Goal: Browse casually

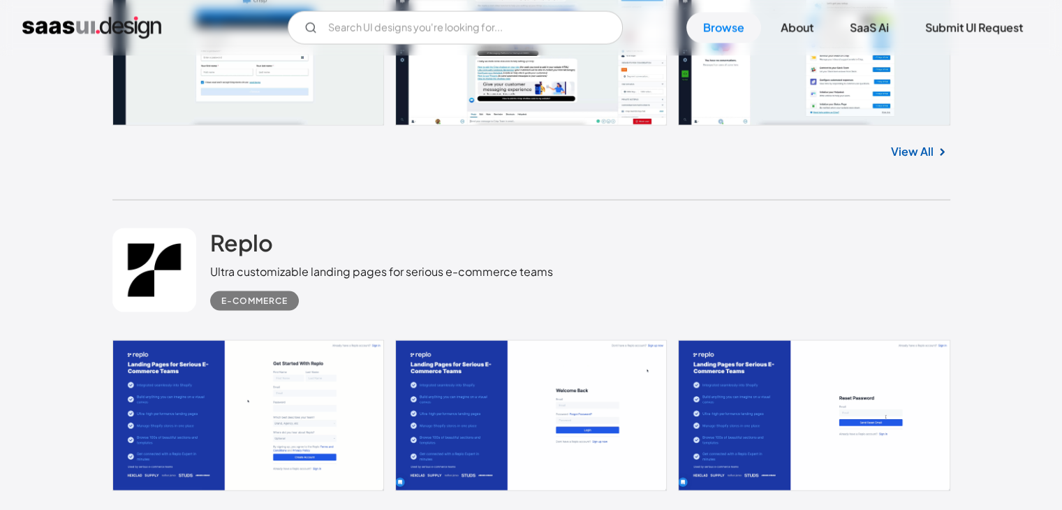
scroll to position [18794, 0]
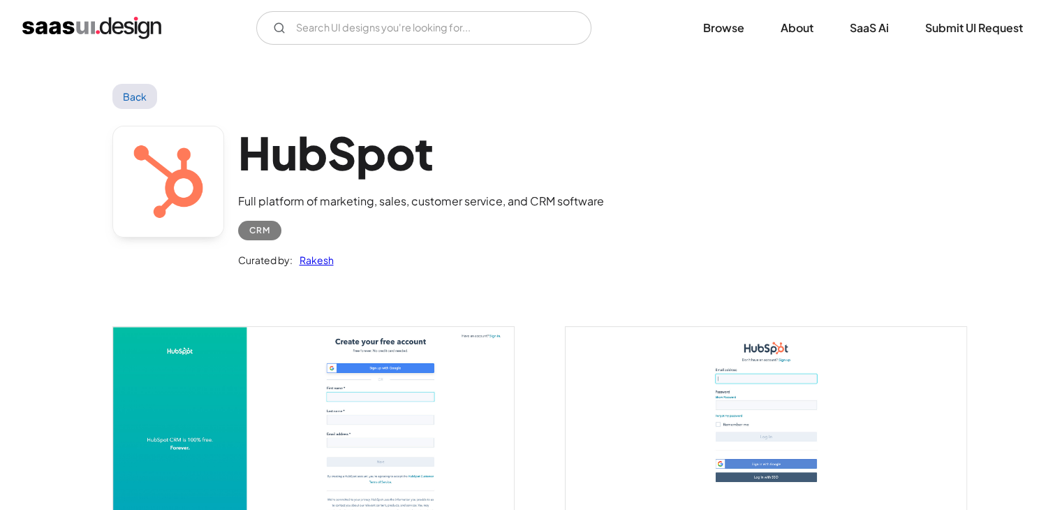
click at [449, 422] on img "open lightbox" at bounding box center [313, 435] width 401 height 216
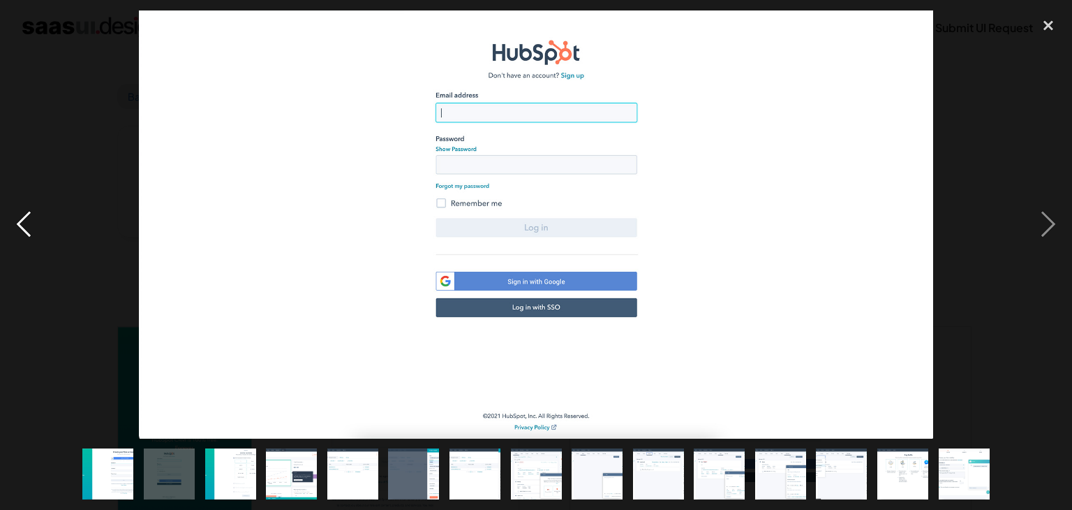
click at [31, 232] on div "previous image" at bounding box center [23, 224] width 47 height 428
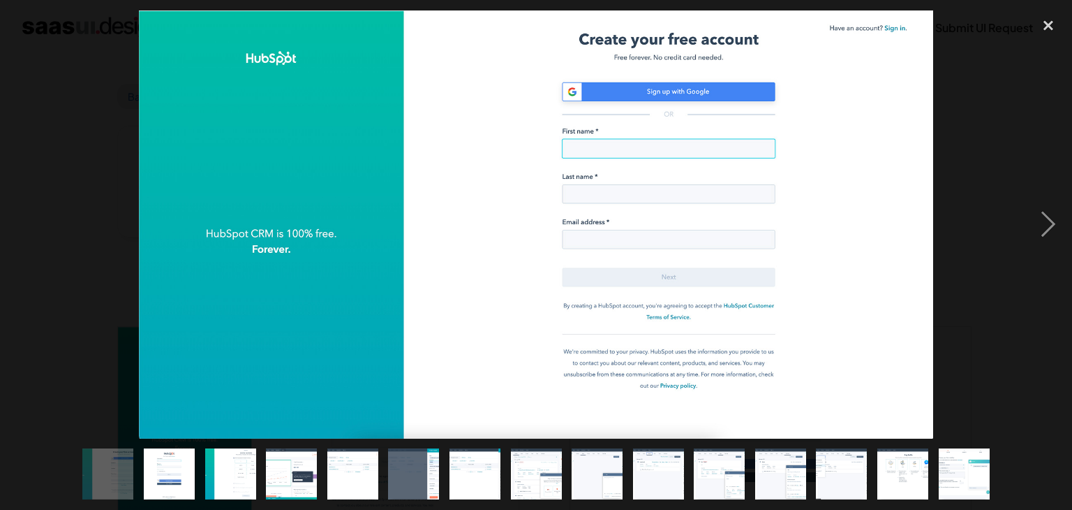
click at [31, 232] on div "previous image" at bounding box center [23, 224] width 47 height 428
click at [184, 323] on img at bounding box center [536, 224] width 794 height 428
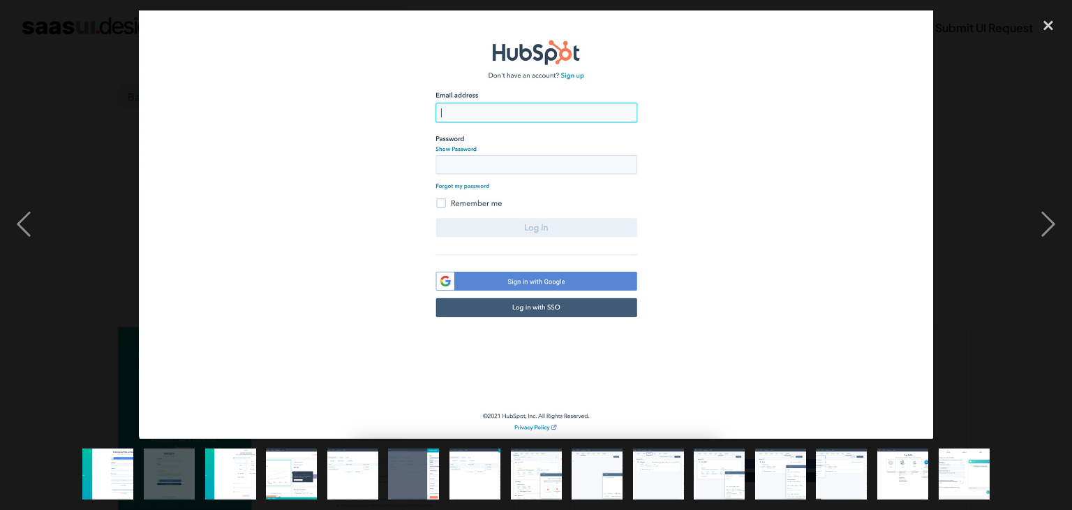
click at [184, 323] on img at bounding box center [536, 224] width 794 height 428
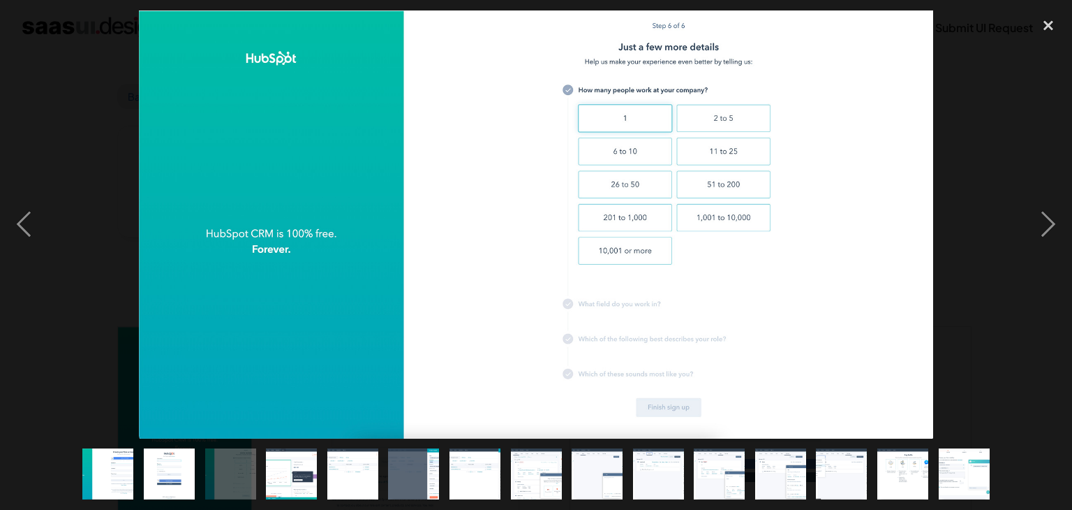
click at [184, 323] on img at bounding box center [536, 224] width 794 height 428
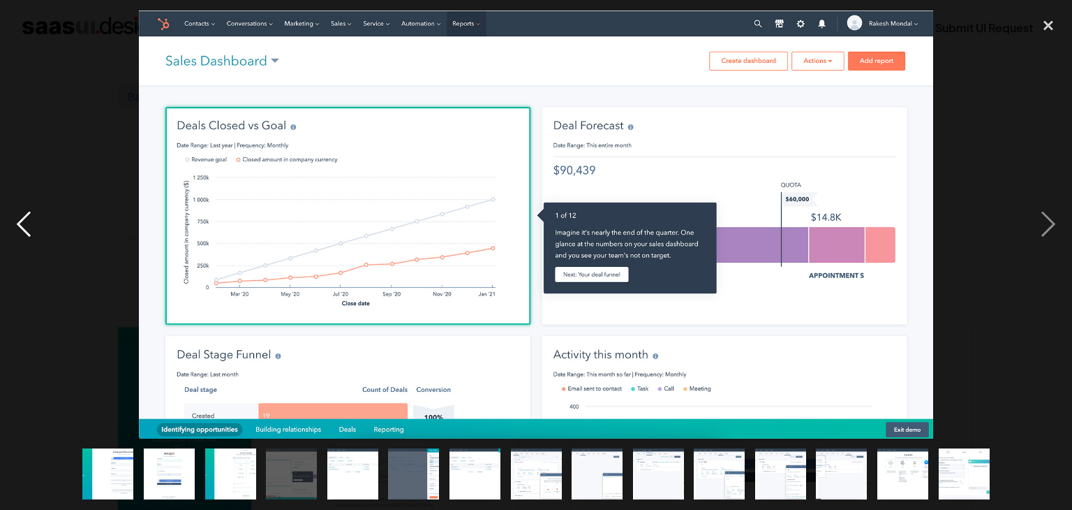
click at [22, 217] on div "previous image" at bounding box center [23, 224] width 47 height 428
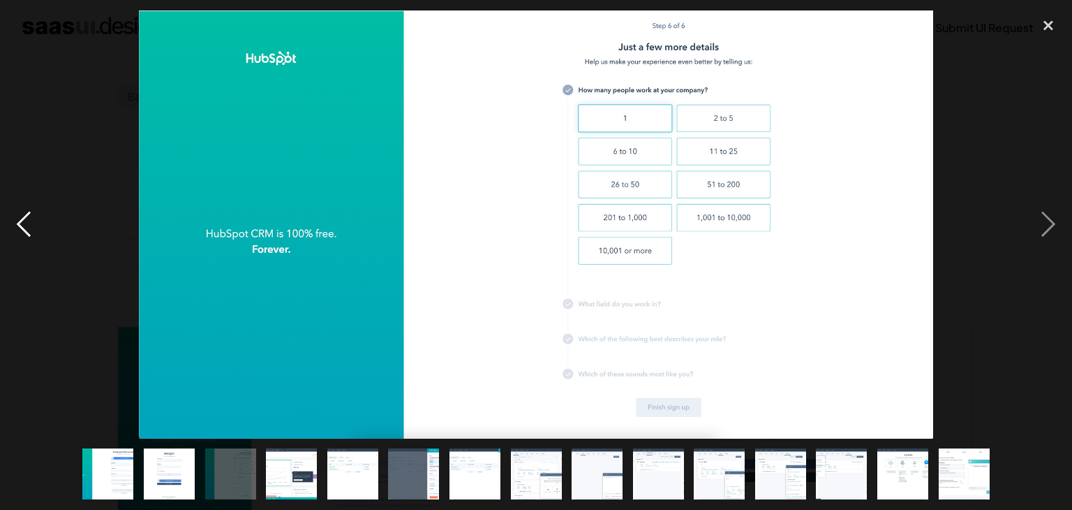
click at [22, 217] on div "previous image" at bounding box center [23, 224] width 47 height 428
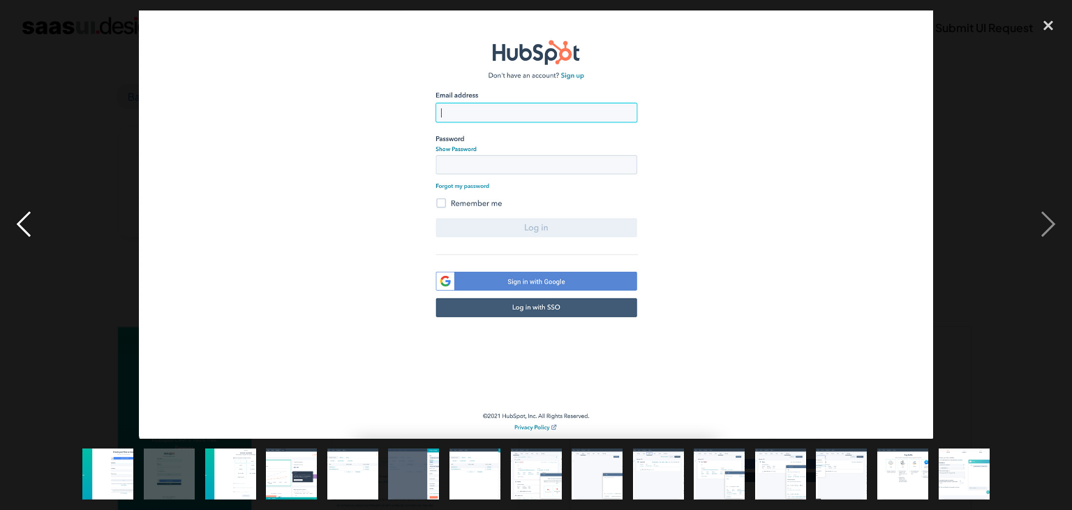
click at [22, 217] on div "previous image" at bounding box center [23, 224] width 47 height 428
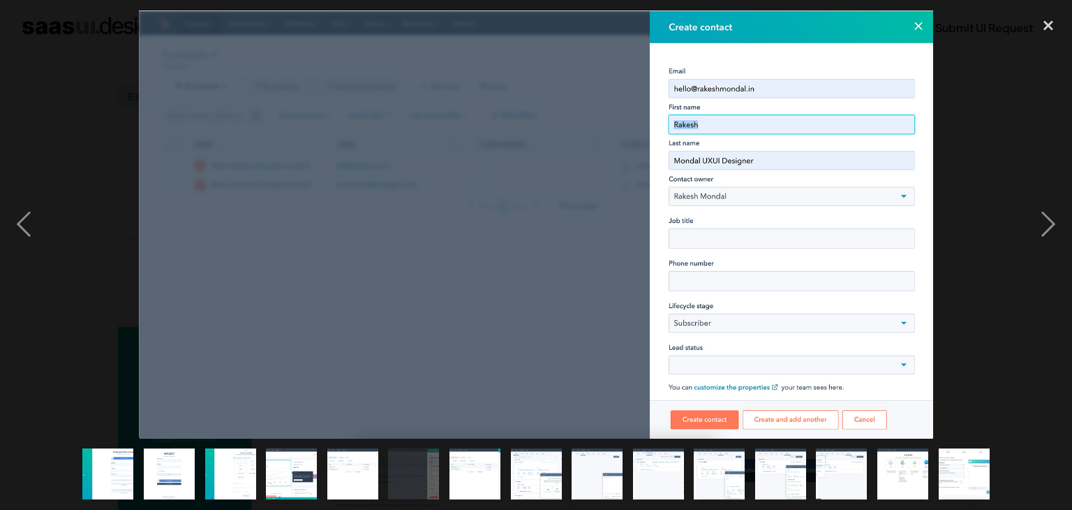
click at [501, 343] on img at bounding box center [536, 224] width 794 height 428
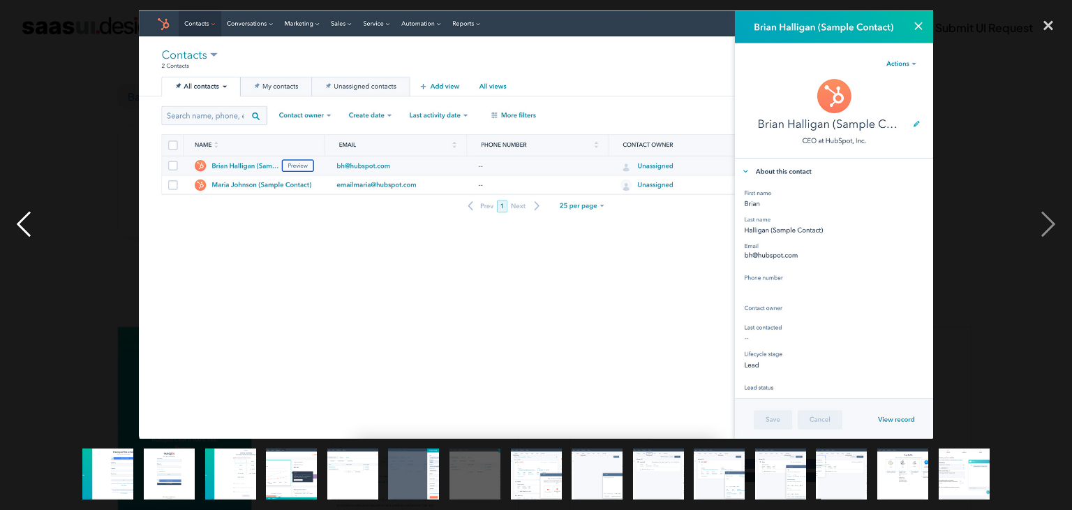
click at [15, 224] on div "previous image" at bounding box center [23, 224] width 47 height 428
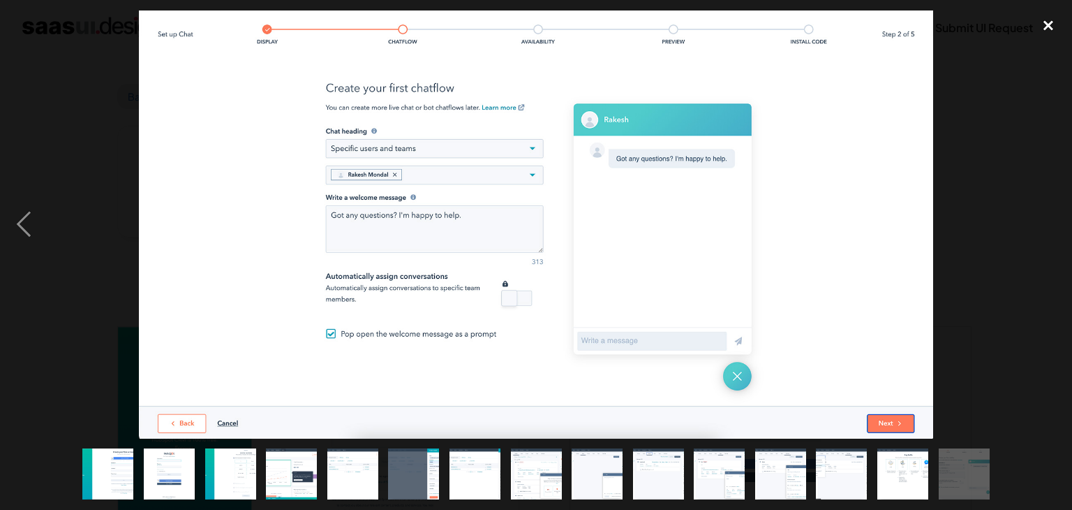
click at [1050, 22] on div "close lightbox" at bounding box center [1048, 25] width 47 height 31
